Goal: Entertainment & Leisure: Consume media (video, audio)

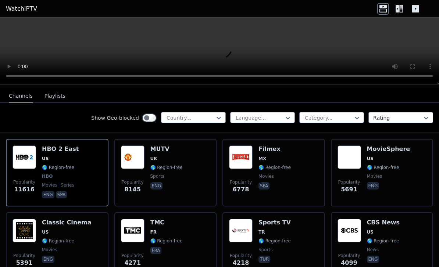
scroll to position [75, 0]
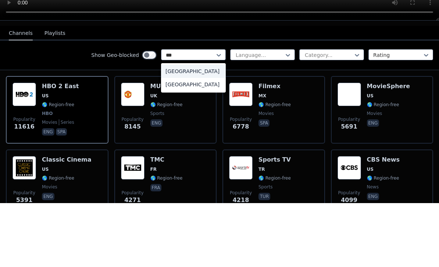
click at [212, 129] on div "[GEOGRAPHIC_DATA]" at bounding box center [193, 135] width 65 height 13
type input "***"
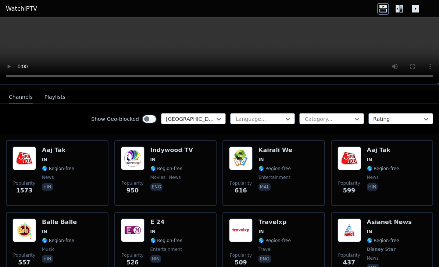
click at [318, 83] on video at bounding box center [219, 51] width 439 height 67
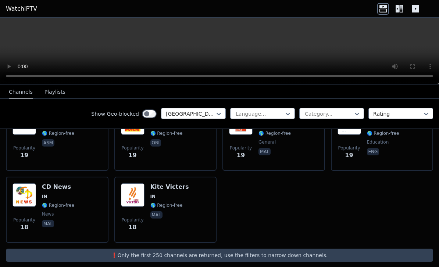
scroll to position [2519, 0]
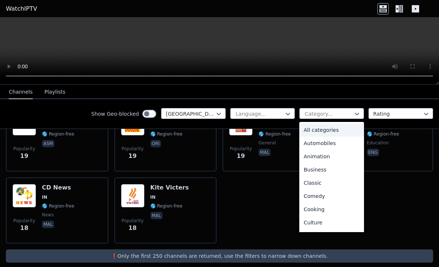
click at [432, 143] on div "Popularity 19 Vyas Channel IN 🌎 Region-free education eng" at bounding box center [382, 139] width 103 height 66
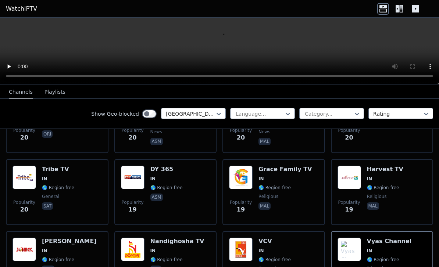
scroll to position [2396, 0]
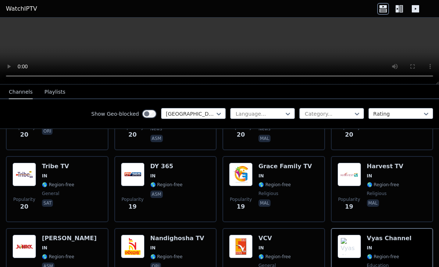
click at [295, 173] on span "IN" at bounding box center [284, 176] width 53 height 6
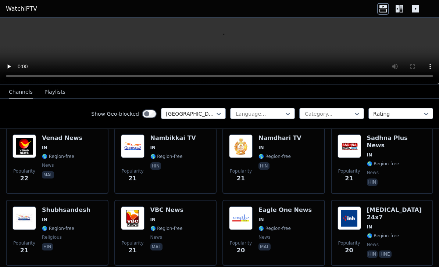
scroll to position [2206, 0]
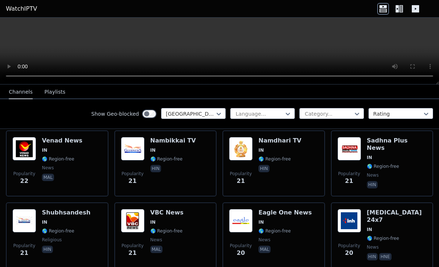
click at [296, 168] on div "Popularity 21 Namdhari TV IN 🌎 Region-free hin" at bounding box center [273, 163] width 89 height 53
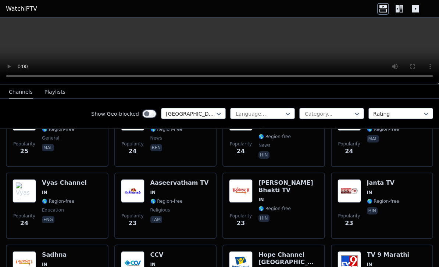
click at [218, 49] on video at bounding box center [219, 51] width 439 height 67
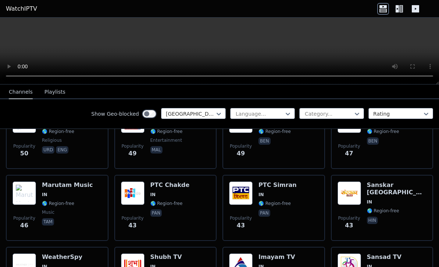
scroll to position [1291, 0]
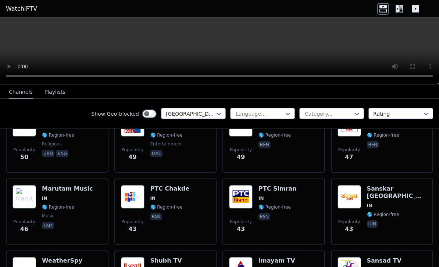
click at [291, 189] on div "Popularity 43 PTC [PERSON_NAME] IN 🌎 Region-free pan" at bounding box center [273, 211] width 89 height 53
click at [295, 185] on div "Popularity 43 PTC [PERSON_NAME] IN 🌎 Region-free pan" at bounding box center [273, 211] width 89 height 53
click at [256, 214] on div "Popularity 43 PTC [PERSON_NAME] IN 🌎 Region-free pan" at bounding box center [273, 211] width 89 height 53
click at [216, 47] on video at bounding box center [219, 51] width 439 height 67
click at [218, 50] on video at bounding box center [219, 51] width 439 height 67
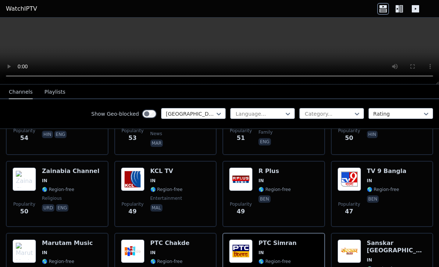
scroll to position [1234, 0]
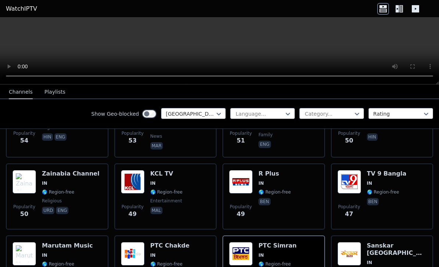
click at [163, 244] on div "PTC Chakde IN 🌎 Region-free pan" at bounding box center [169, 268] width 39 height 53
click at [153, 253] on span "IN" at bounding box center [153, 256] width 6 height 6
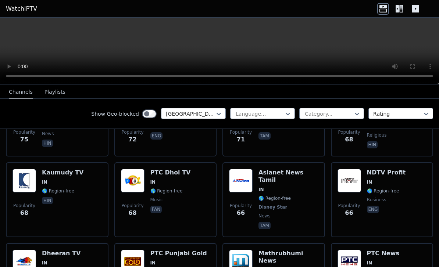
scroll to position [855, 0]
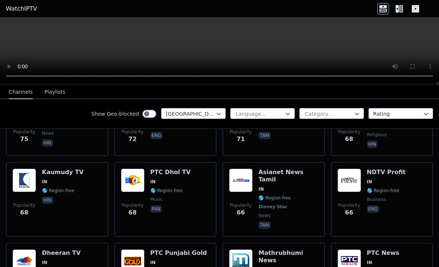
click at [181, 250] on h6 "PTC Punjabi Gold" at bounding box center [178, 253] width 57 height 7
click at [176, 250] on h6 "PTC Punjabi Gold" at bounding box center [178, 253] width 57 height 7
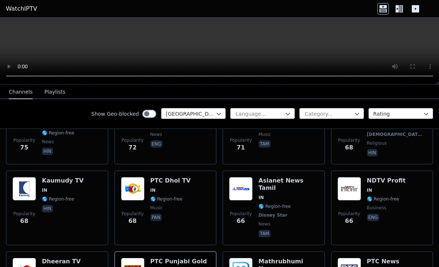
scroll to position [846, 0]
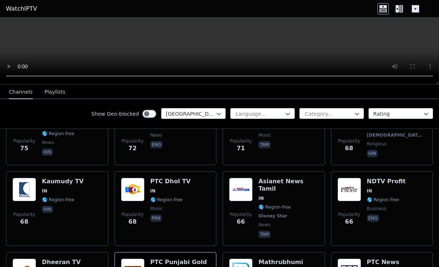
click at [203, 205] on div "Popularity 68 PTC Dhol TV IN 🌎 Region-free music pan" at bounding box center [165, 209] width 89 height 62
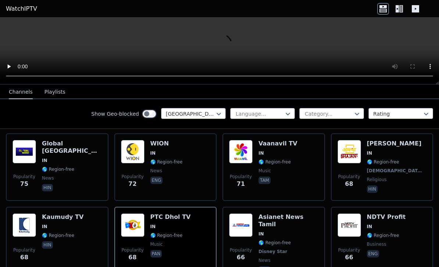
scroll to position [809, 0]
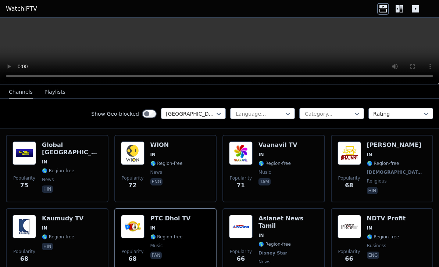
click at [270, 180] on p "tam" at bounding box center [264, 181] width 12 height 7
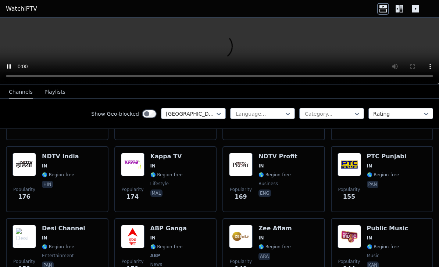
scroll to position [356, 0]
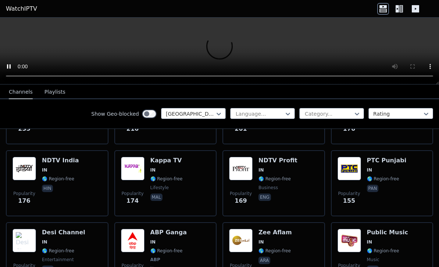
click at [354, 177] on img at bounding box center [350, 169] width 24 height 24
click at [353, 177] on img at bounding box center [350, 169] width 24 height 24
click at [89, 186] on div "Popularity 176 NDTV India IN 🌎 Region-free hin" at bounding box center [57, 183] width 89 height 53
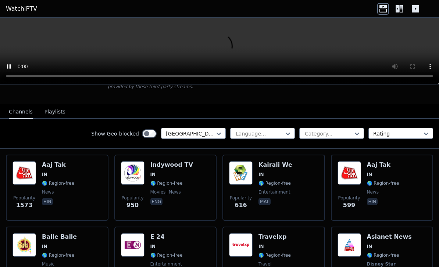
scroll to position [49, 0]
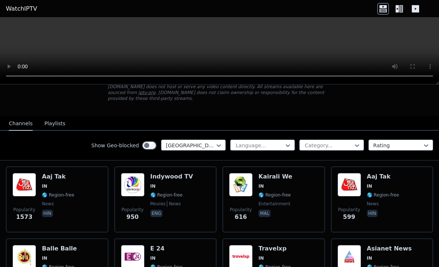
click at [375, 178] on h6 "Aaj Tak" at bounding box center [383, 176] width 32 height 7
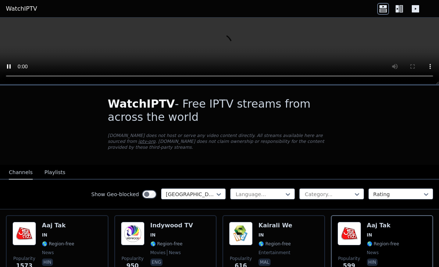
scroll to position [0, 0]
click at [58, 179] on button "Playlists" at bounding box center [54, 173] width 21 height 14
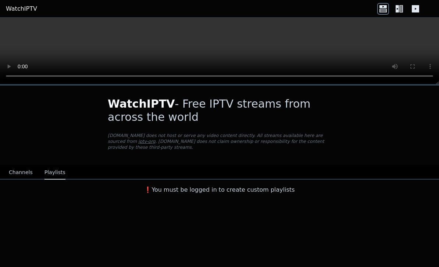
click at [18, 173] on button "Channels" at bounding box center [21, 173] width 24 height 14
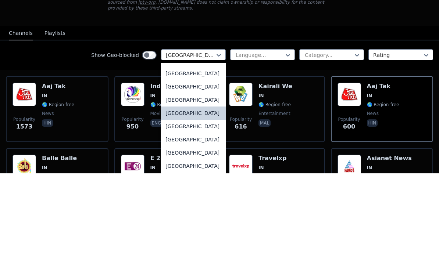
scroll to position [1081, 0]
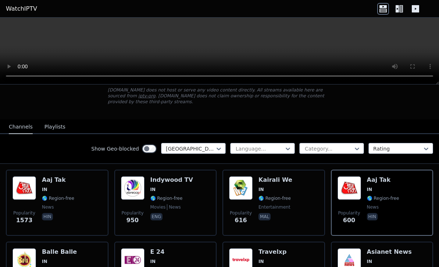
click at [268, 124] on nav "Channels Playlists" at bounding box center [219, 126] width 439 height 15
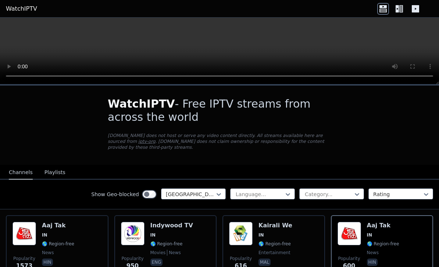
scroll to position [0, 0]
click at [398, 5] on icon at bounding box center [397, 8] width 3 height 7
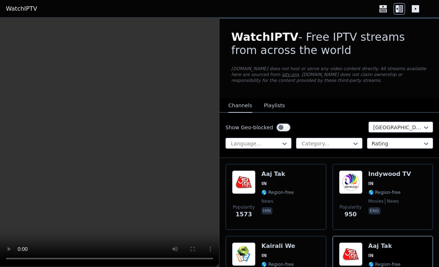
click at [415, 7] on icon at bounding box center [415, 8] width 7 height 7
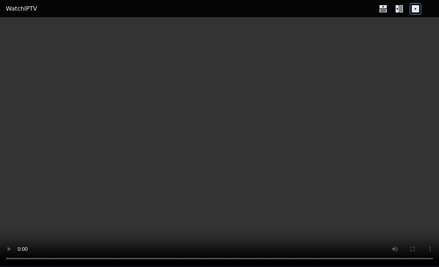
click at [403, 8] on icon at bounding box center [399, 9] width 12 height 12
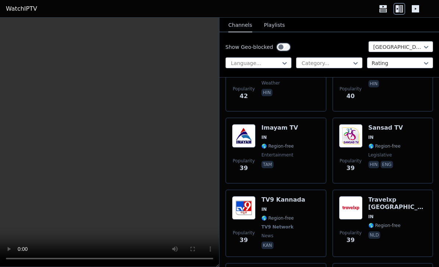
scroll to position [2749, 0]
